Goal: Transaction & Acquisition: Purchase product/service

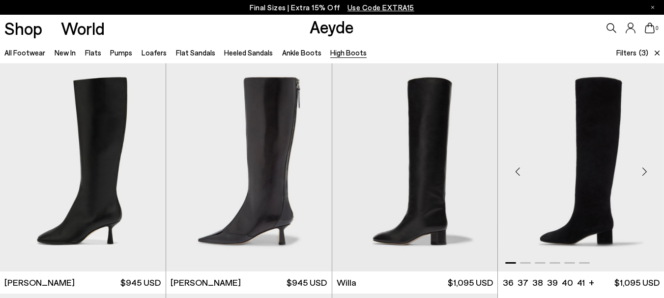
click at [587, 144] on img "1 / 6" at bounding box center [581, 167] width 166 height 208
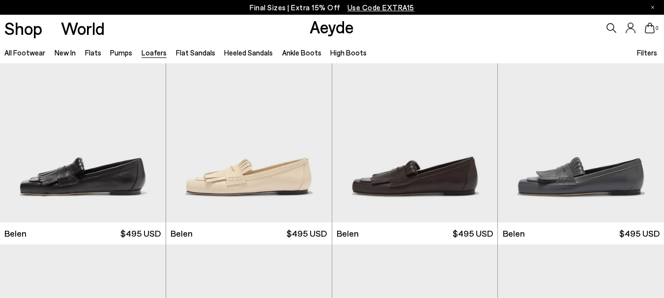
scroll to position [49, 0]
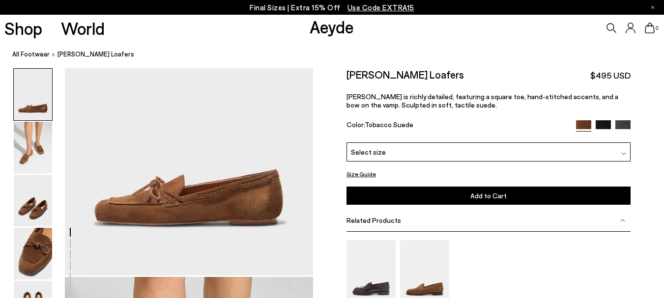
scroll to position [147, 0]
